Goal: Task Accomplishment & Management: Use online tool/utility

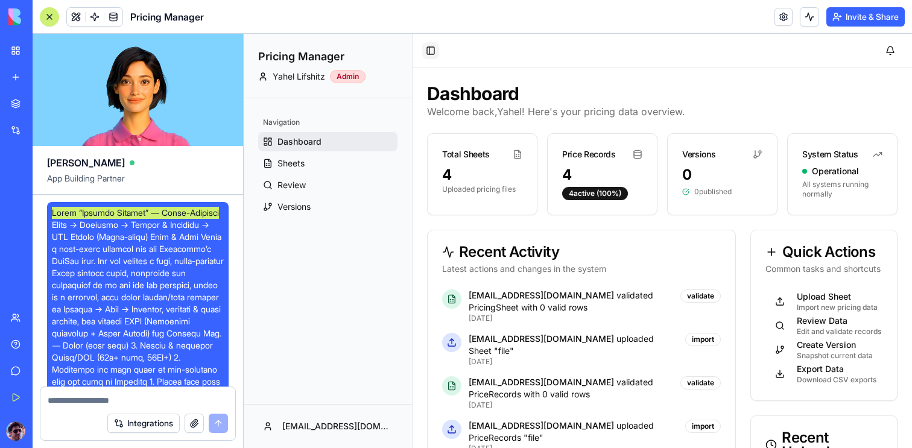
click at [429, 56] on button "Toggle Sidebar" at bounding box center [430, 50] width 17 height 17
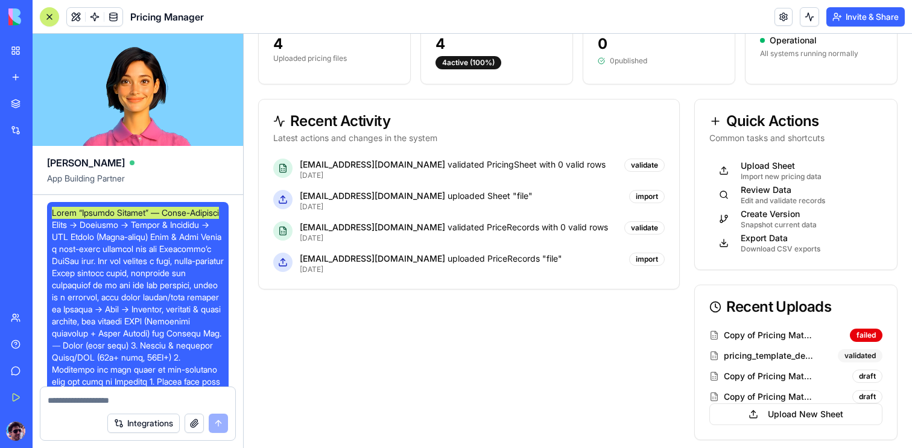
scroll to position [132, 0]
click at [647, 165] on div "validate" at bounding box center [644, 164] width 40 height 13
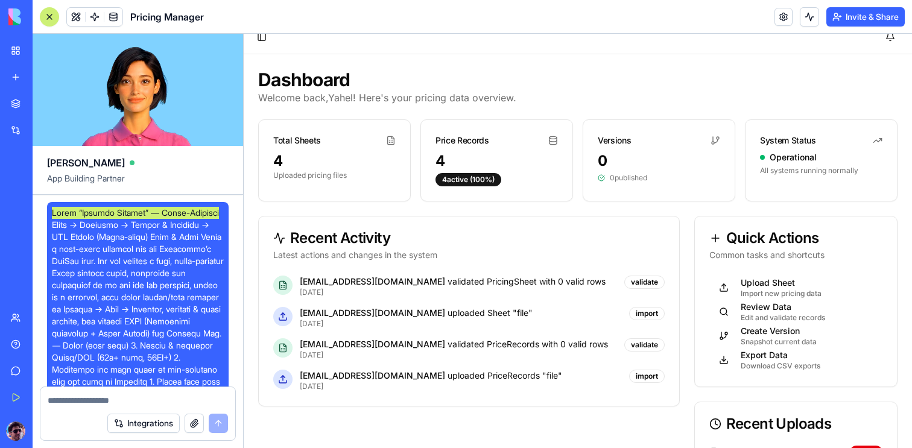
scroll to position [0, 0]
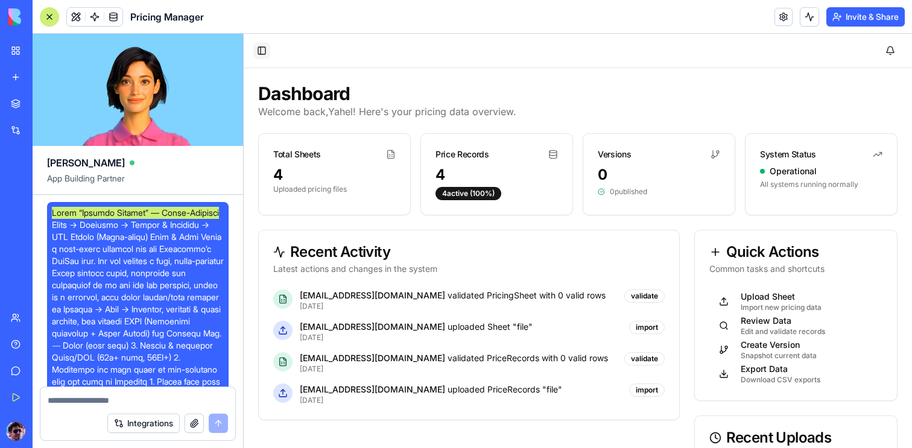
click at [268, 53] on button "Toggle Sidebar" at bounding box center [261, 50] width 17 height 17
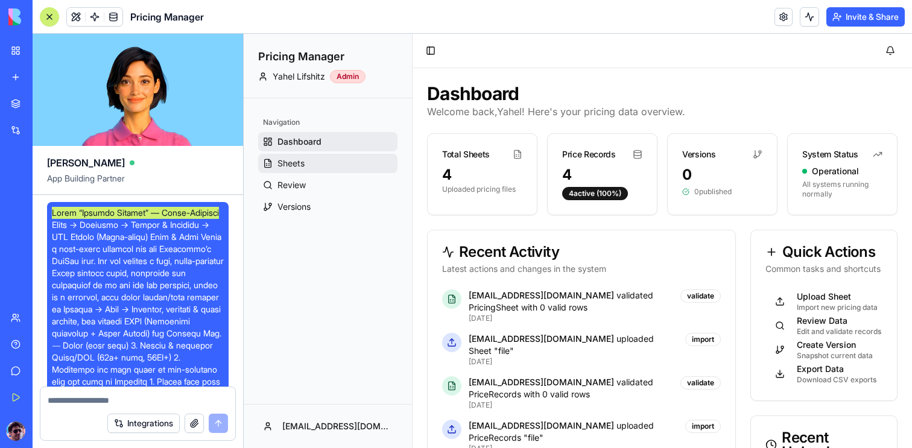
click at [285, 165] on span "Sheets" at bounding box center [291, 163] width 27 height 12
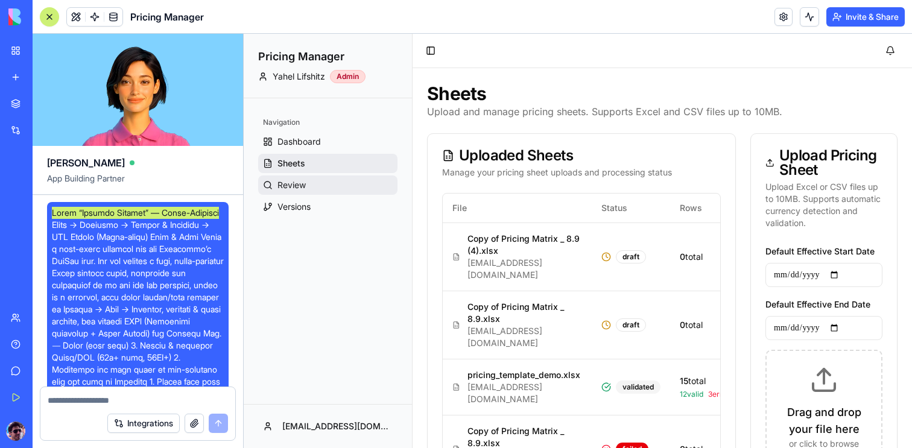
click at [321, 191] on link "Review" at bounding box center [327, 185] width 139 height 19
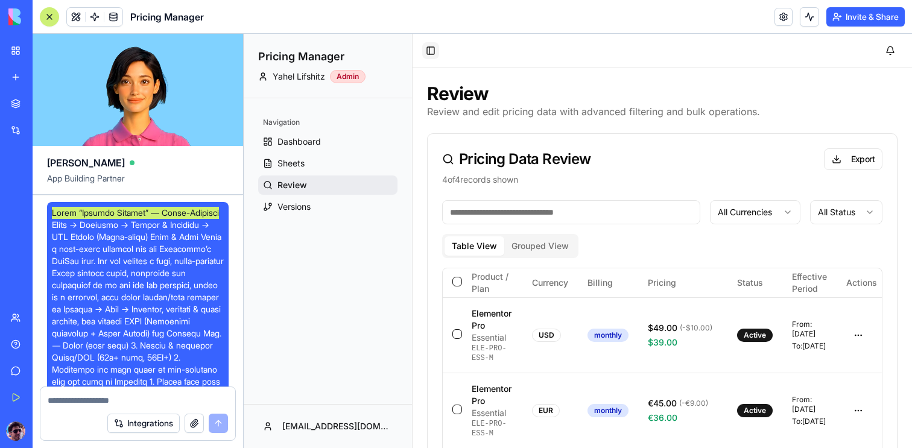
click at [430, 53] on button "Toggle Sidebar" at bounding box center [430, 50] width 17 height 17
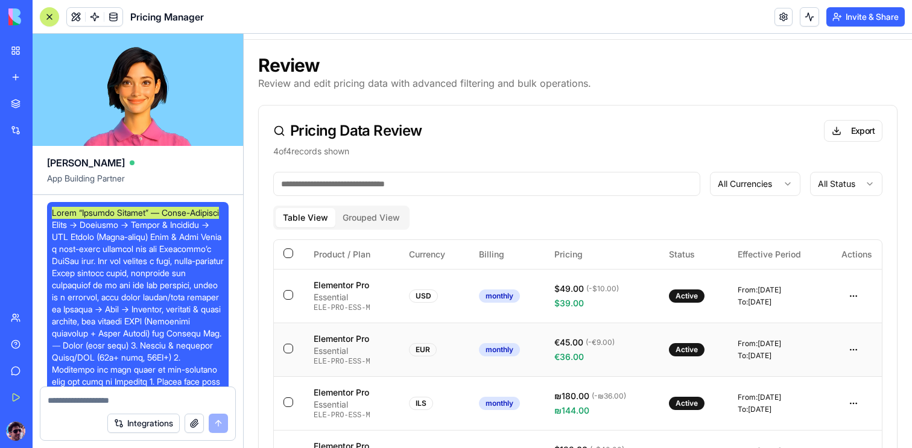
scroll to position [94, 0]
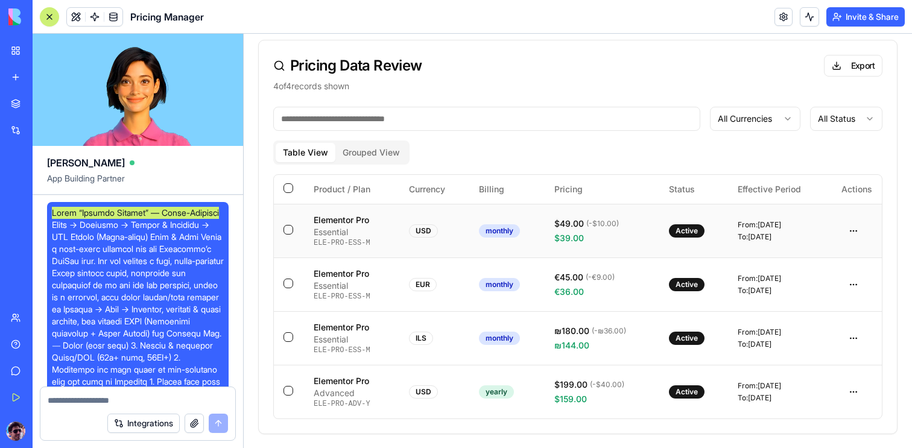
click at [290, 232] on button "button" at bounding box center [289, 230] width 10 height 10
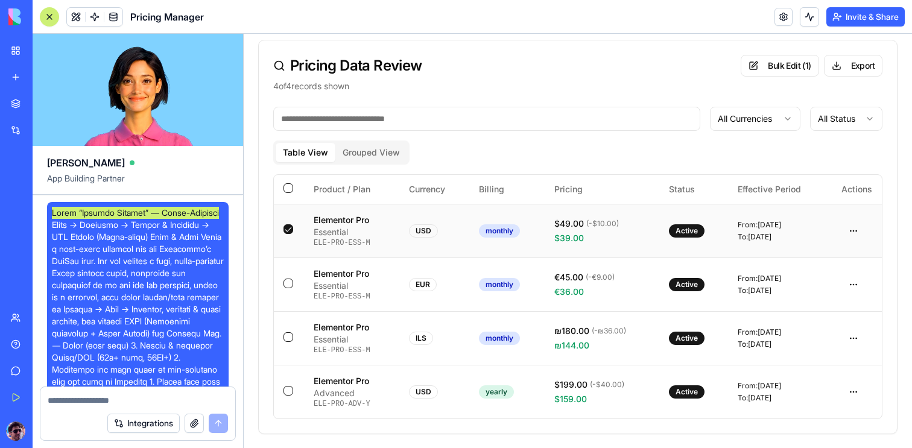
click at [290, 227] on button "button" at bounding box center [289, 229] width 10 height 10
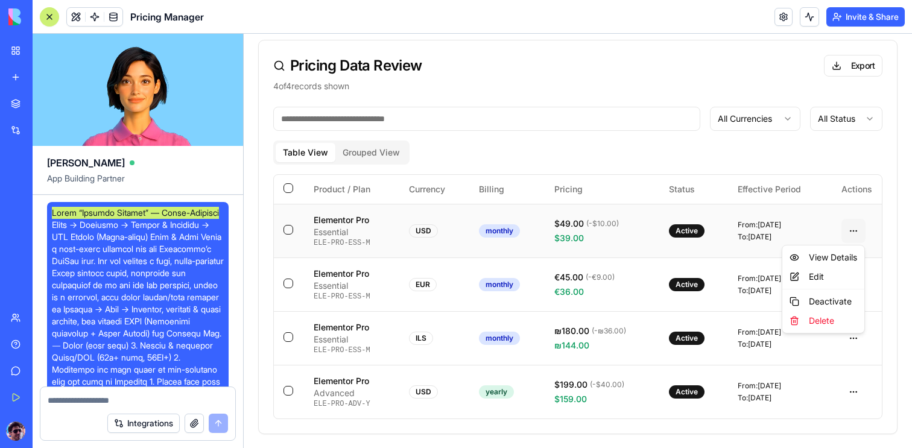
click at [854, 232] on html "Pricing Manager [PERSON_NAME] Admin Navigation Dashboard Sheets Review Versions…" at bounding box center [578, 194] width 668 height 509
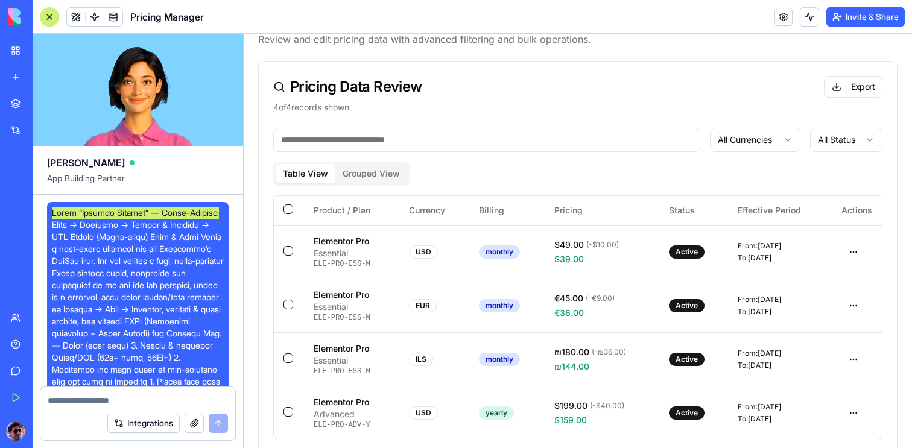
click at [385, 153] on div "All Currencies All Status Table View Grouped View Product / Plan Currency Billi…" at bounding box center [578, 291] width 638 height 327
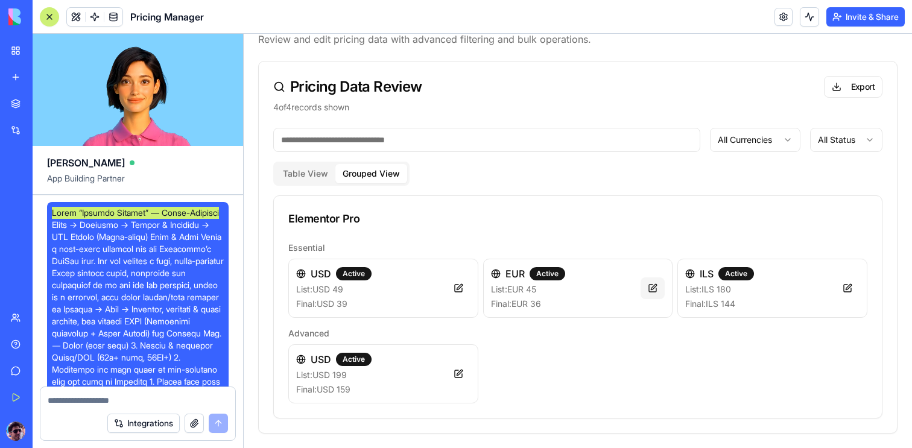
click at [650, 287] on button at bounding box center [653, 289] width 24 height 22
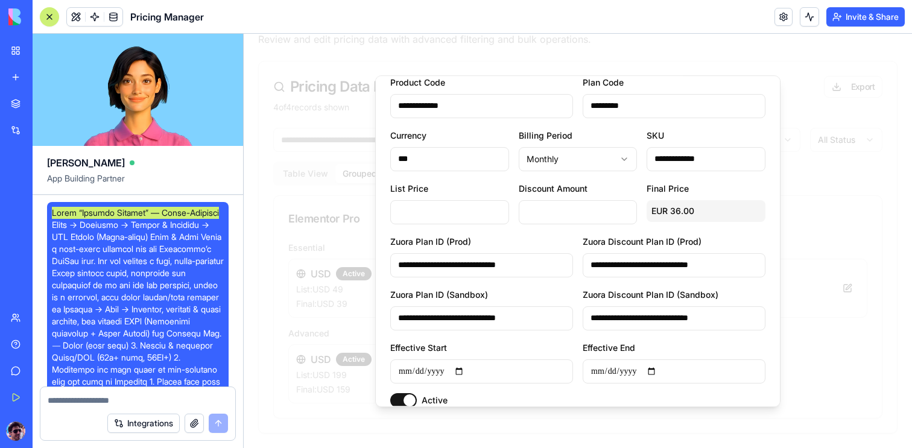
scroll to position [101, 0]
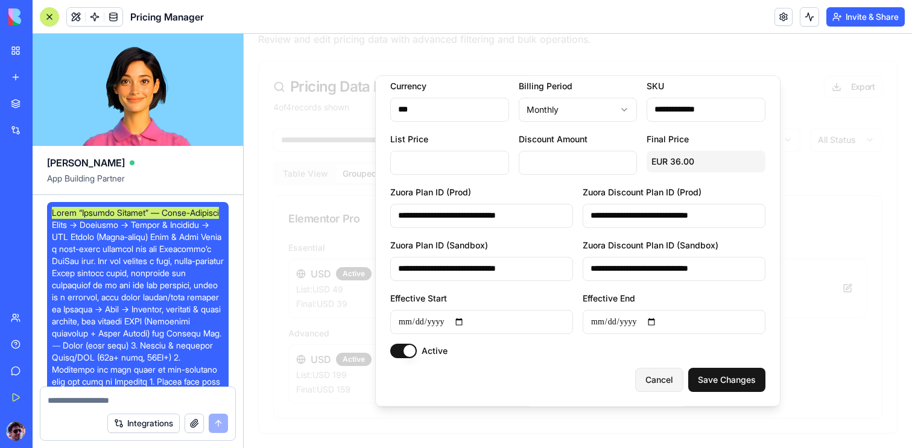
click at [661, 384] on button "Cancel" at bounding box center [659, 380] width 48 height 24
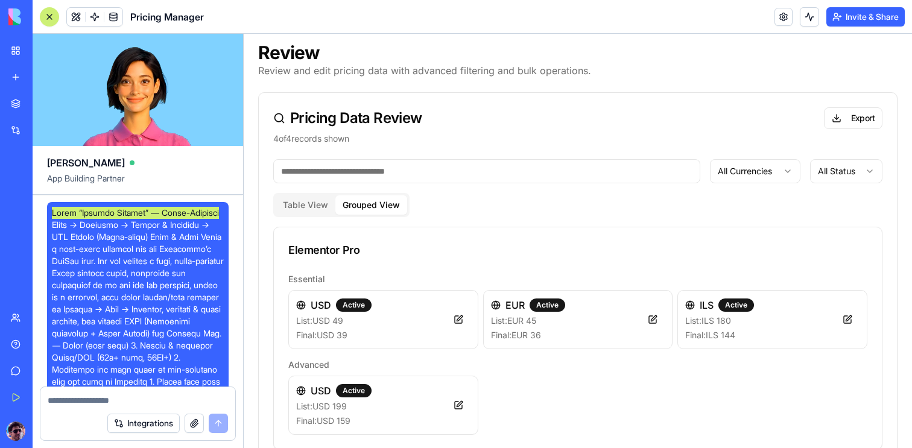
scroll to position [39, 0]
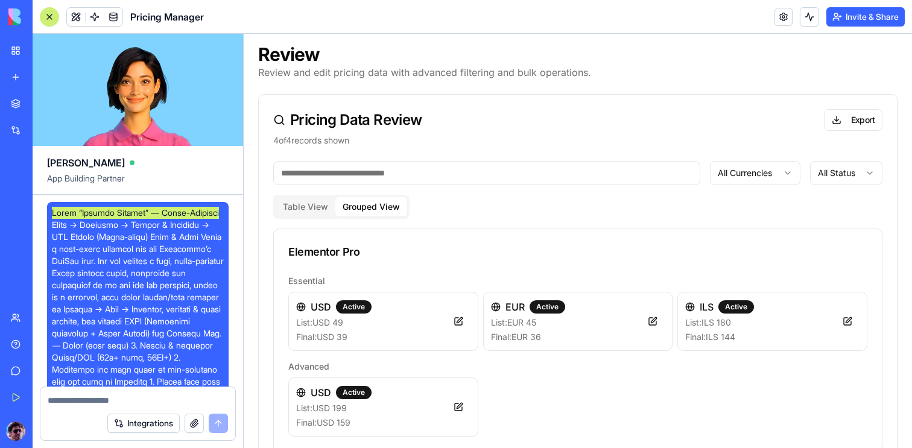
click at [296, 211] on button "Table View" at bounding box center [306, 206] width 60 height 19
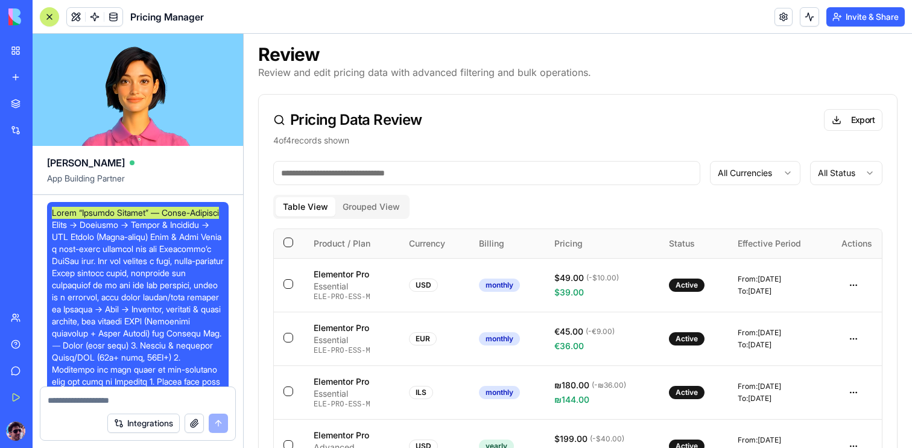
scroll to position [94, 0]
